Goal: Information Seeking & Learning: Understand process/instructions

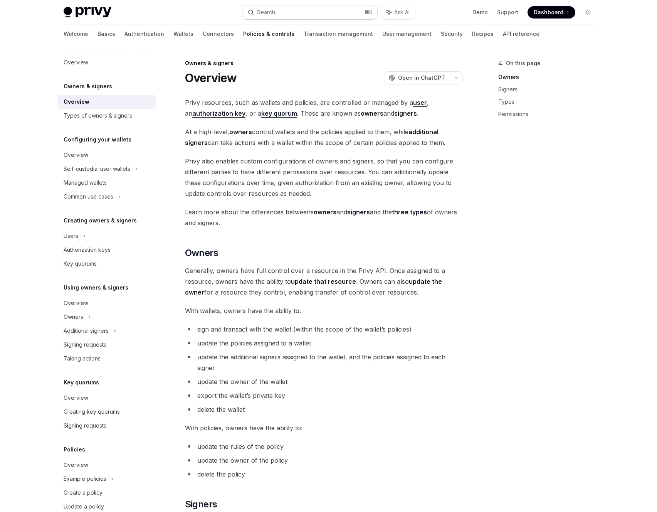
click at [302, 10] on button "Search... ⌘ K" at bounding box center [309, 12] width 135 height 14
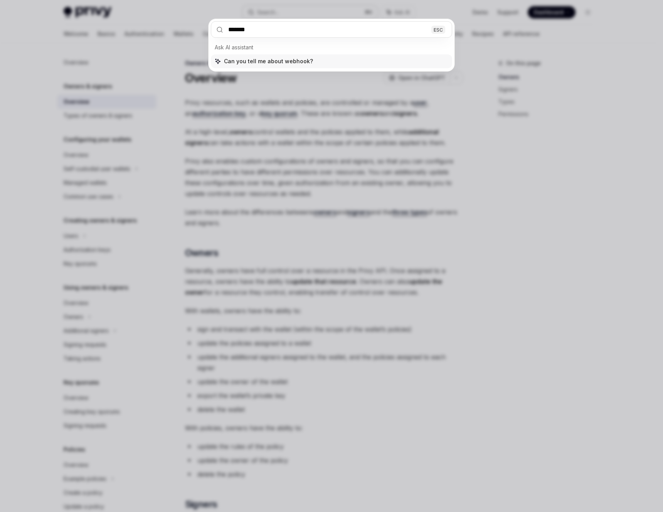
type input "********"
type textarea "*"
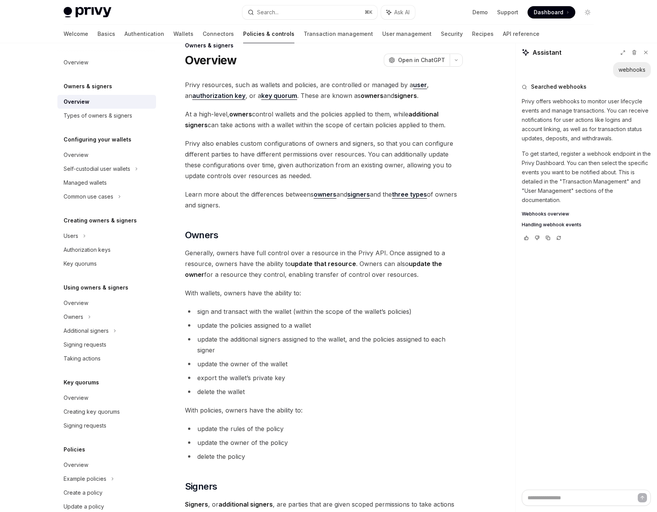
type textarea "*"
click at [555, 211] on span "Webhooks overview" at bounding box center [545, 214] width 47 height 6
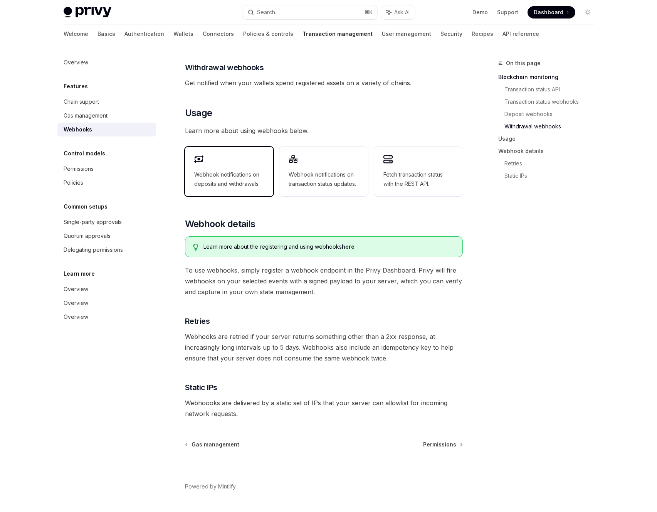
scroll to position [300, 0]
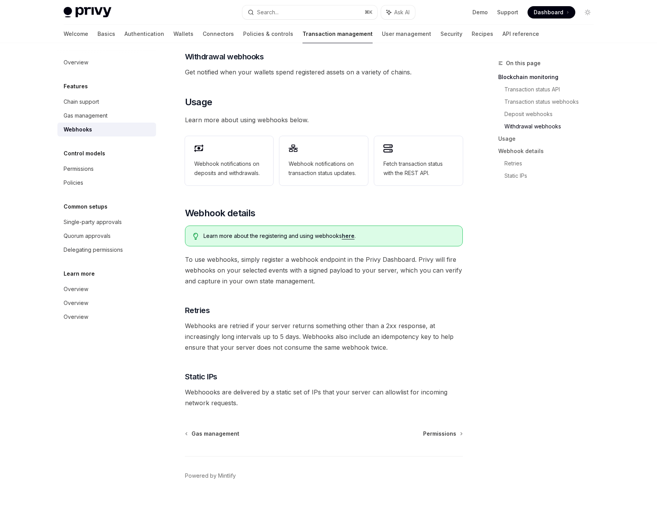
click at [348, 232] on link "here" at bounding box center [348, 235] width 13 height 7
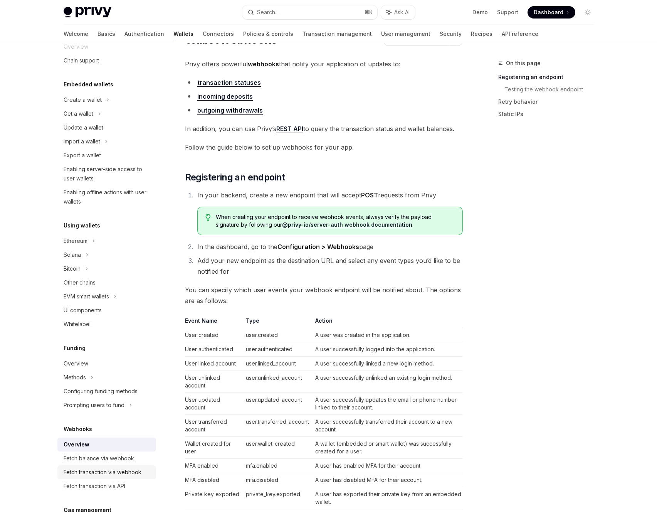
scroll to position [20, 0]
click at [126, 472] on div "Fetch transaction via webhook" at bounding box center [103, 471] width 78 height 9
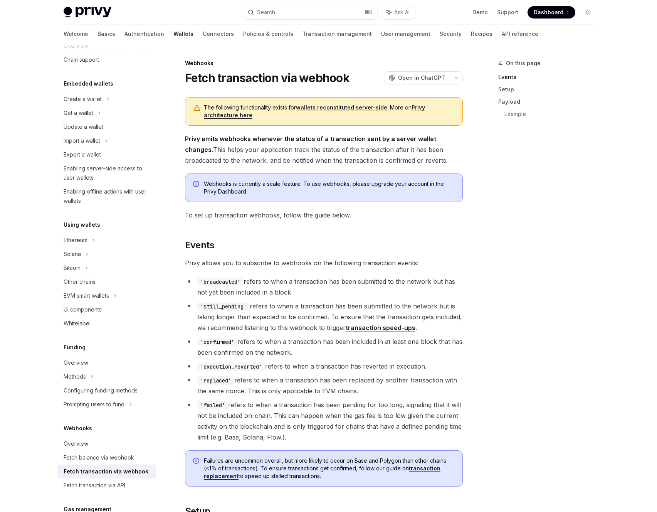
click at [576, 386] on div "On this page Events Setup Payload Example" at bounding box center [541, 285] width 117 height 453
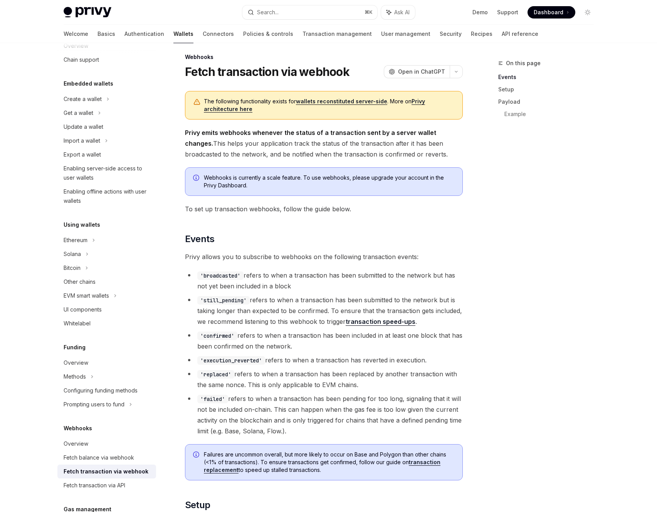
scroll to position [8, 0]
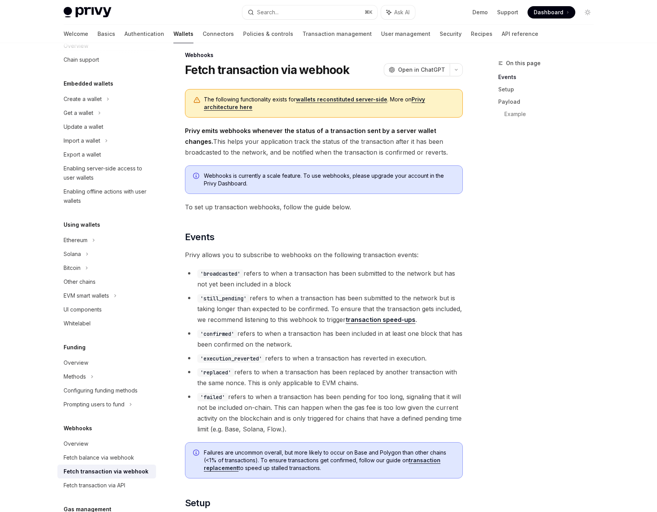
click at [397, 460] on span "Failures are uncommon overall, but more likely to occur on Base and Polygon tha…" at bounding box center [329, 459] width 251 height 23
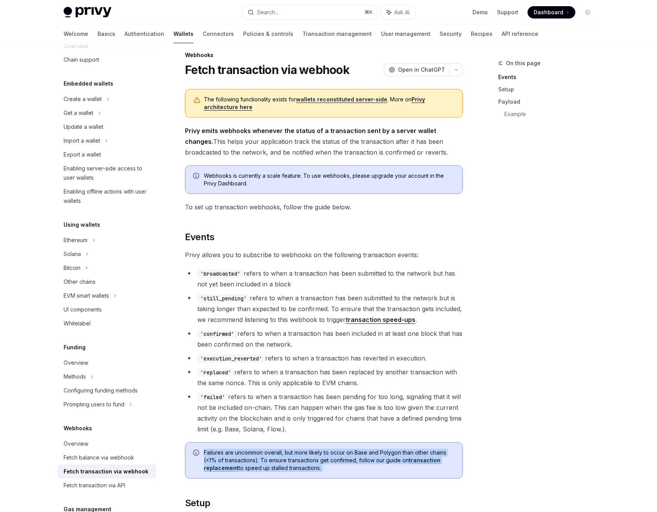
click at [397, 460] on span "Failures are uncommon overall, but more likely to occur on Base and Polygon tha…" at bounding box center [329, 459] width 251 height 23
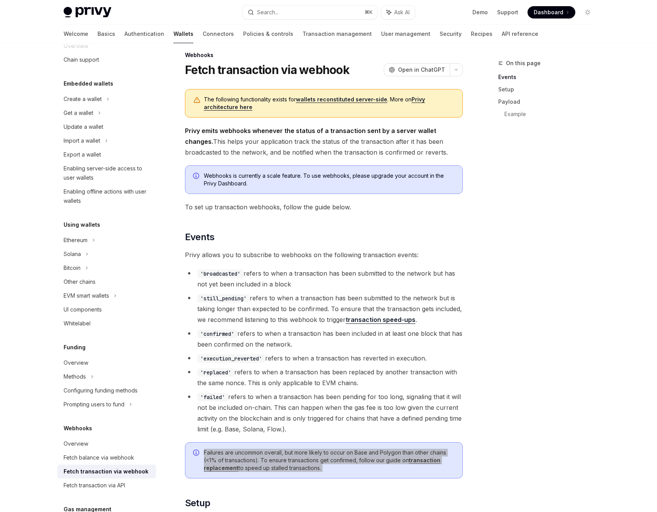
type textarea "*"
